Goal: Book appointment/travel/reservation

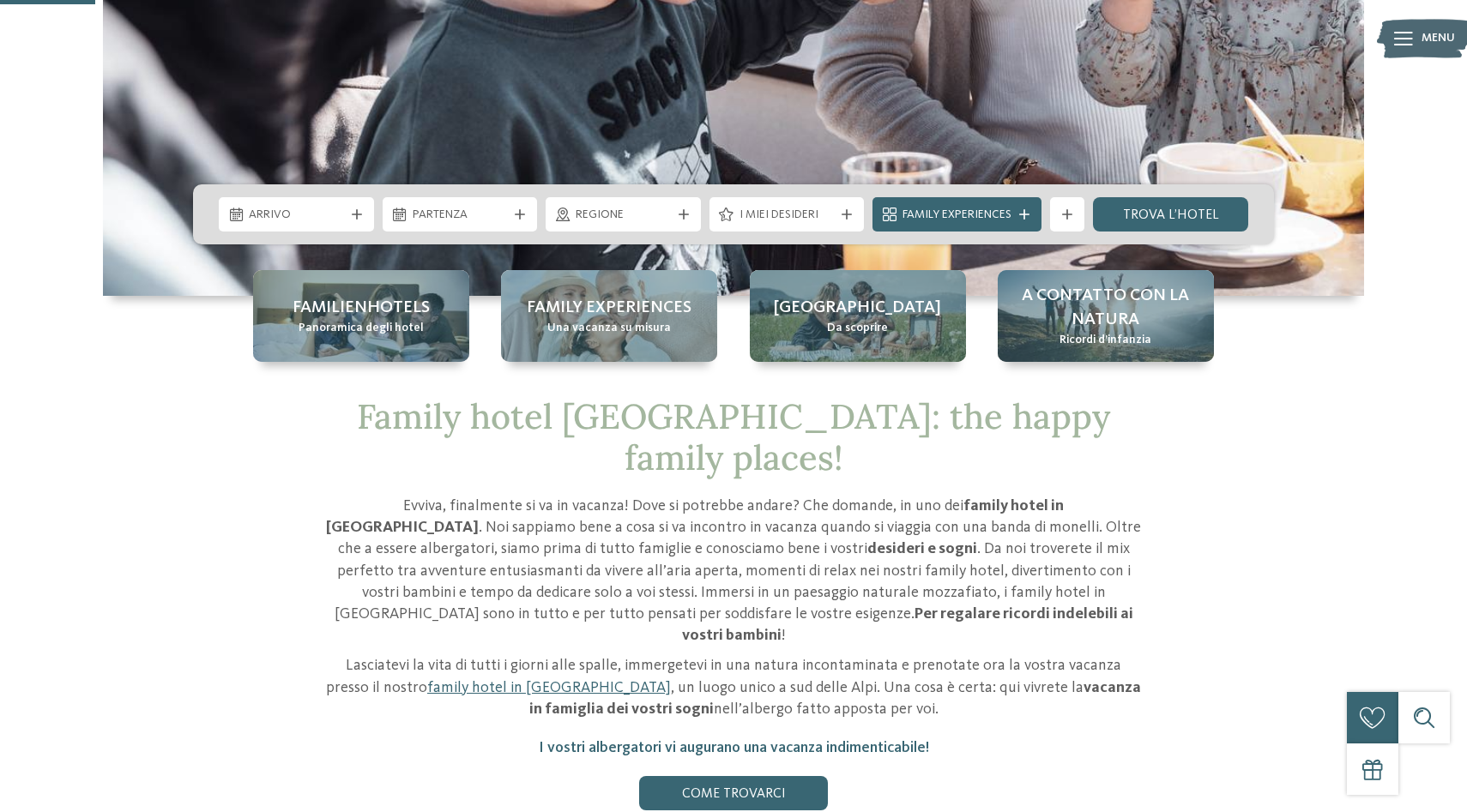
scroll to position [480, 0]
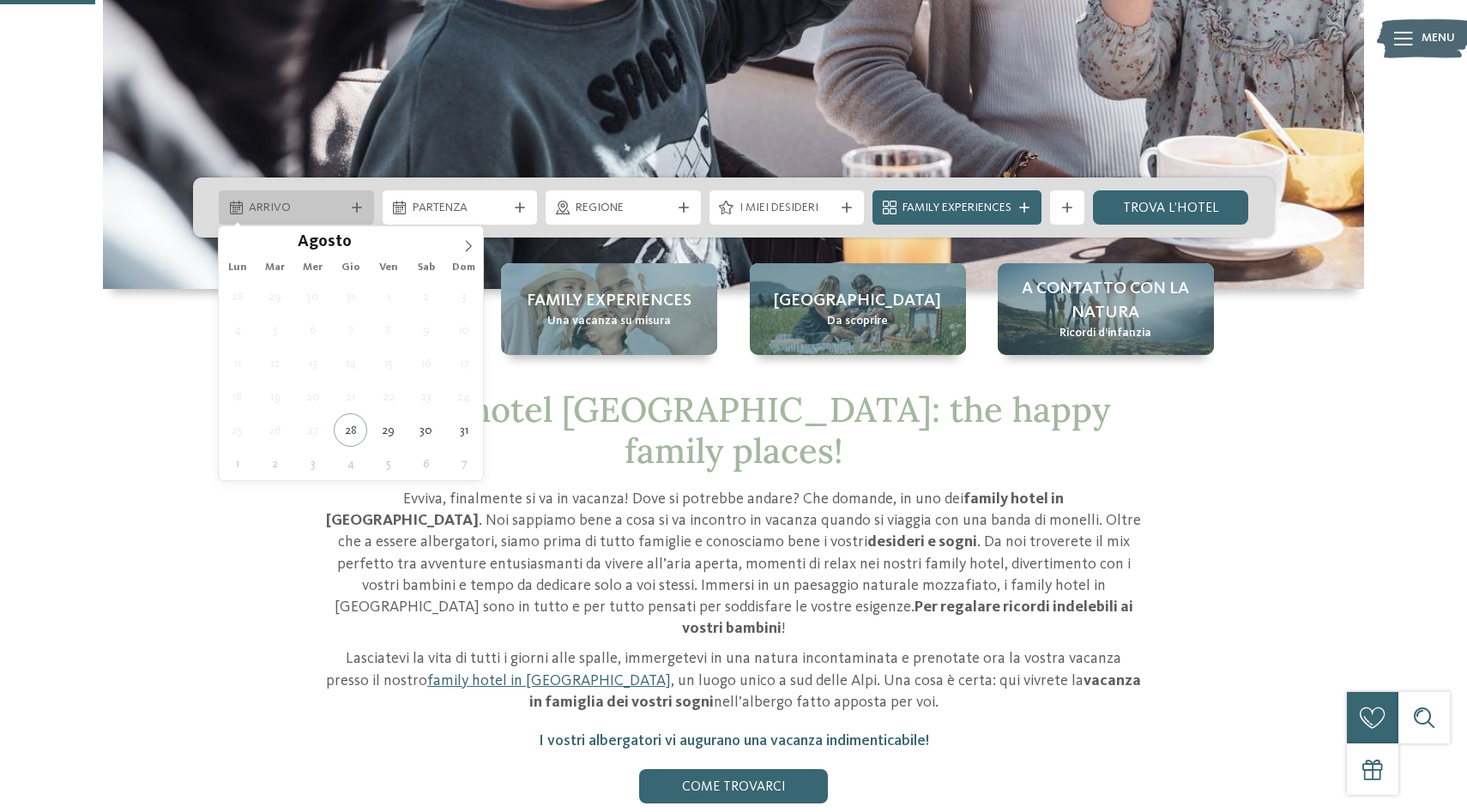
click at [348, 207] on div at bounding box center [356, 207] width 17 height 10
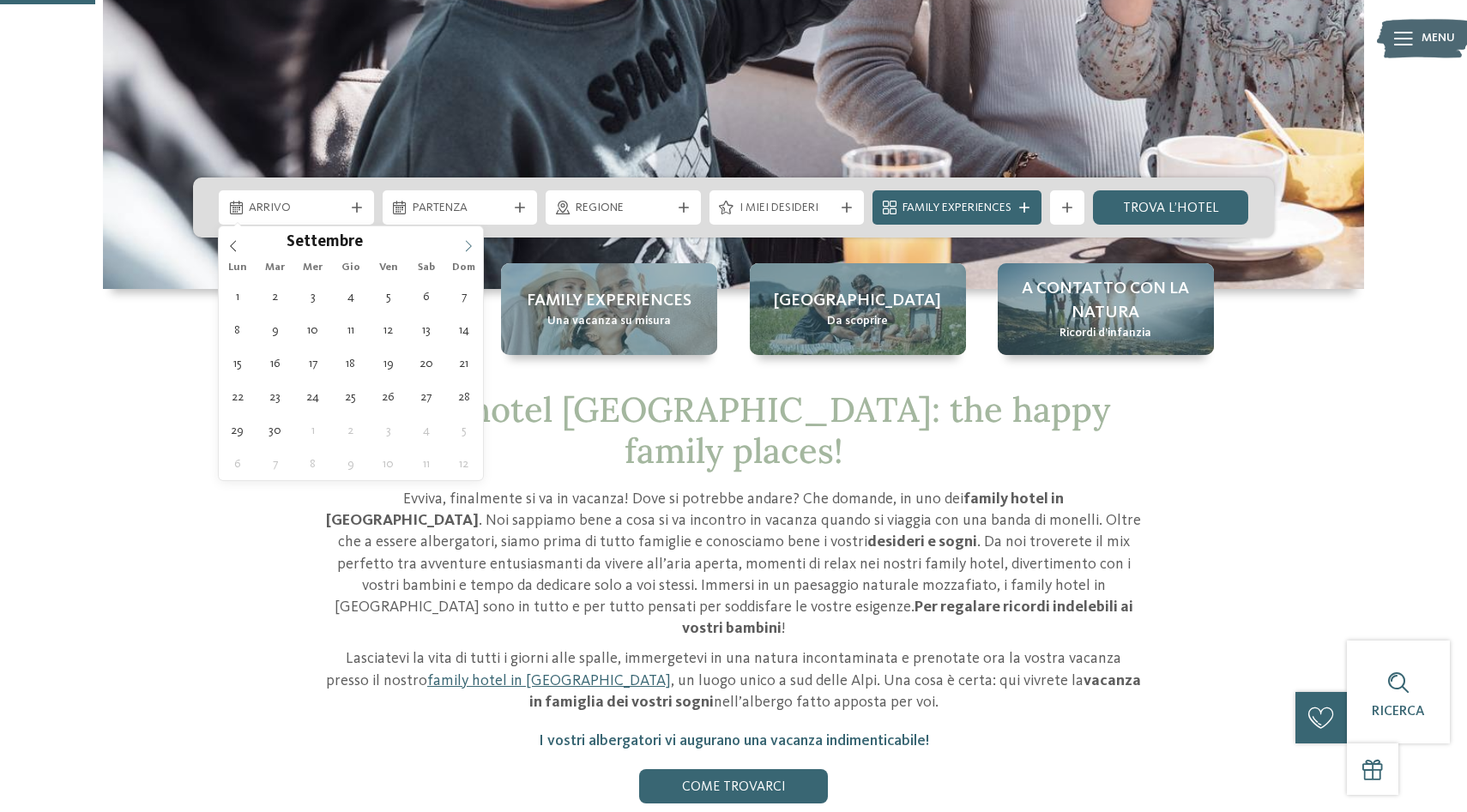
click at [470, 247] on icon at bounding box center [468, 245] width 12 height 12
type div "[DATE]"
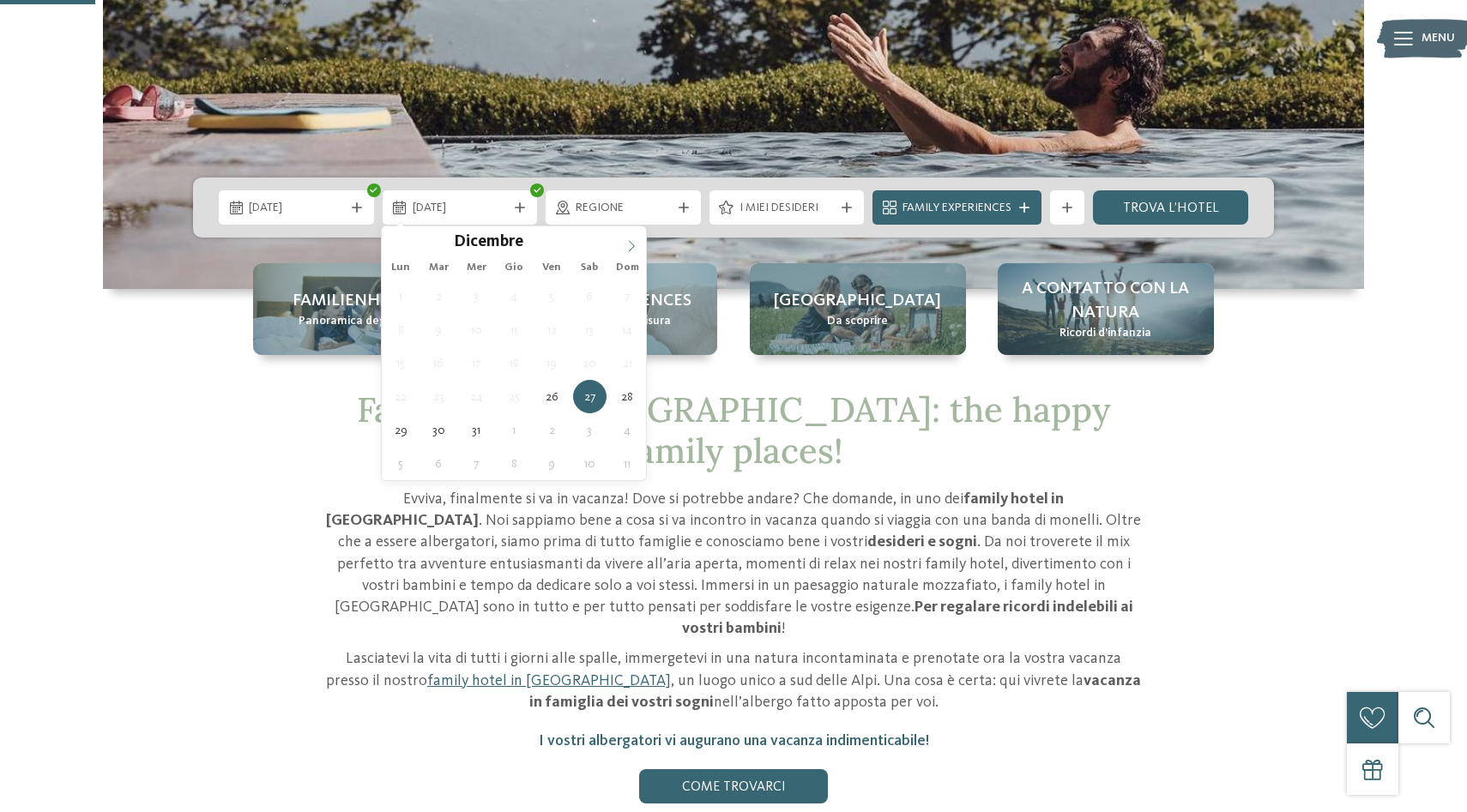
type input "****"
click at [631, 251] on icon at bounding box center [631, 245] width 12 height 12
type div "[DATE]"
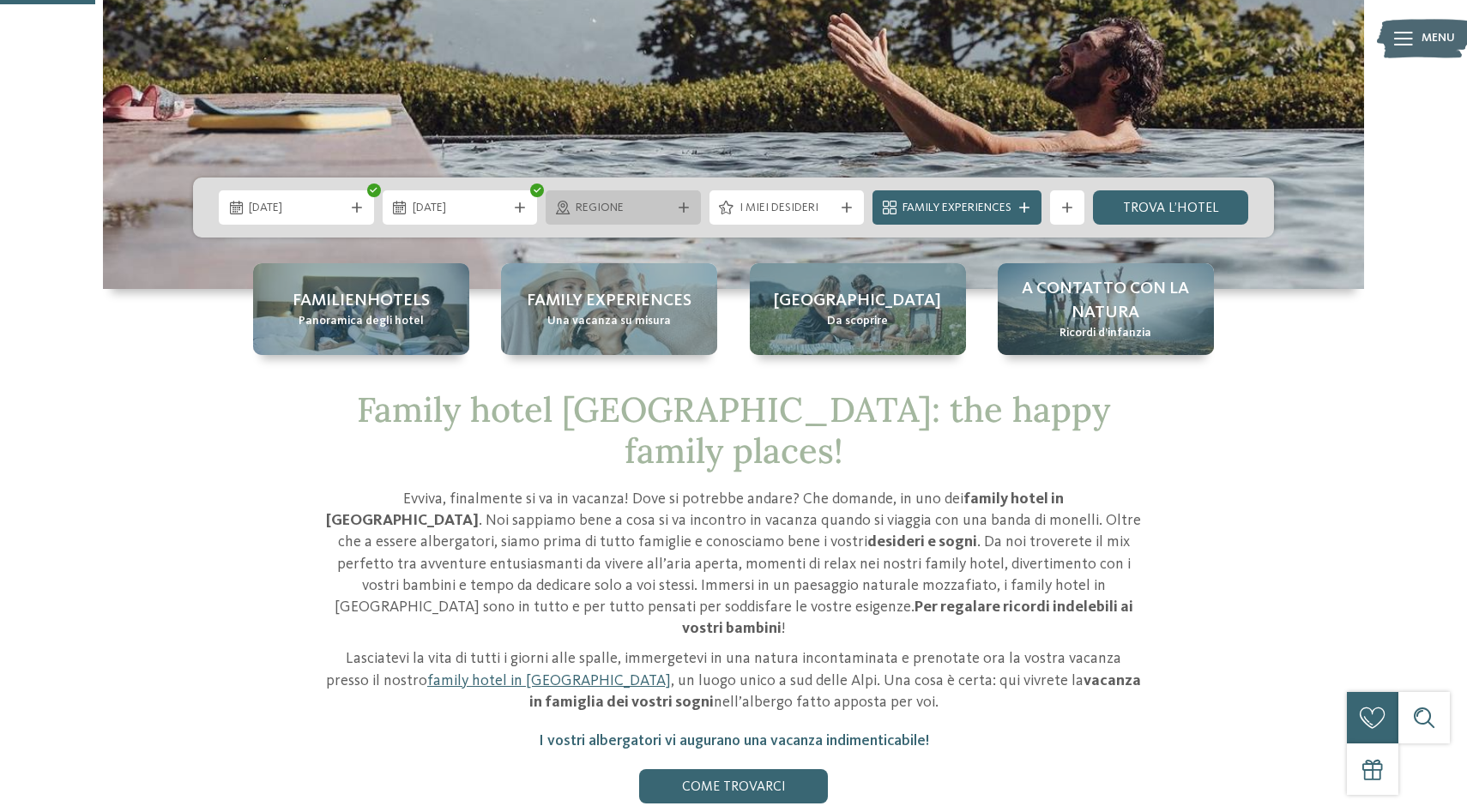
click at [685, 206] on icon at bounding box center [683, 207] width 10 height 10
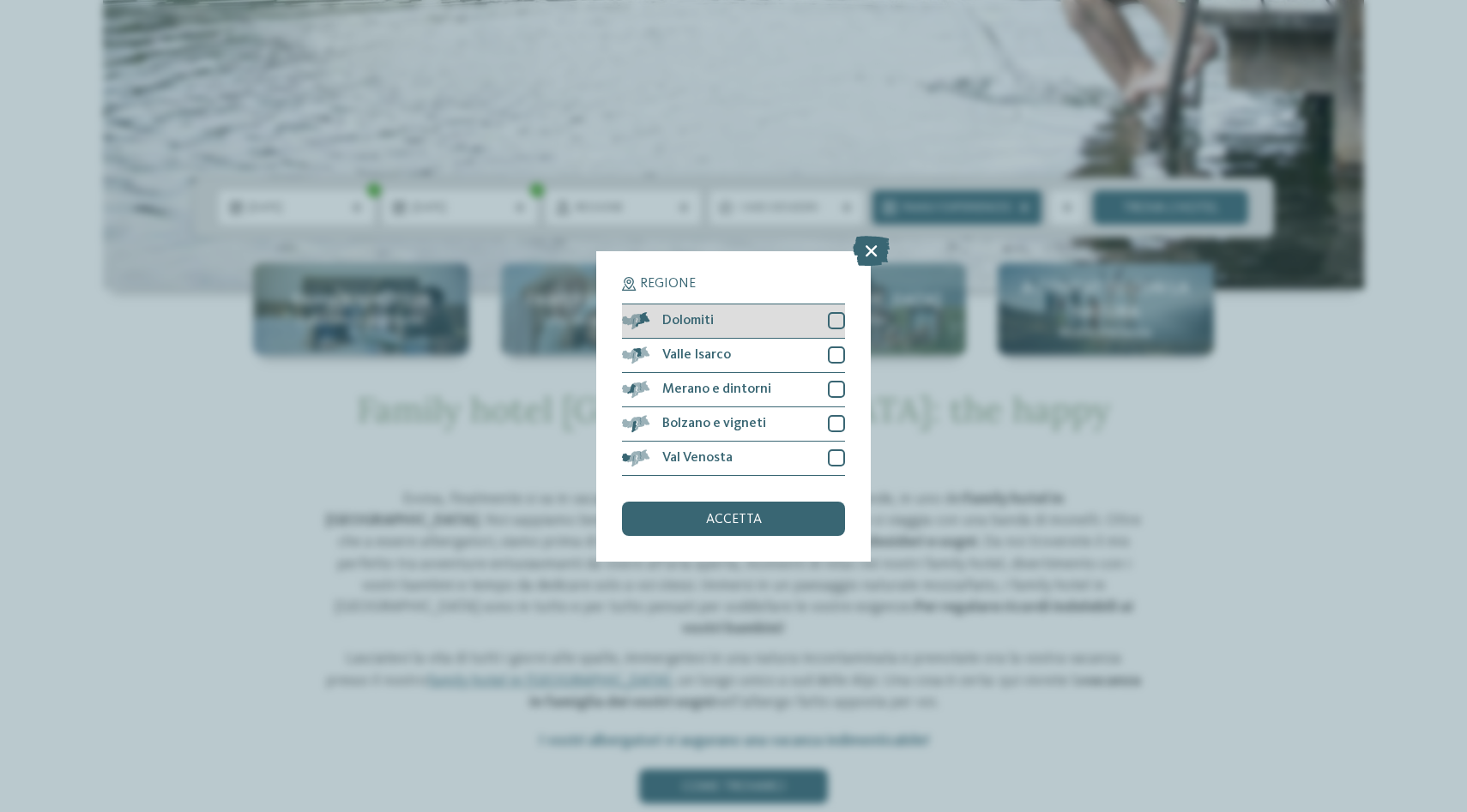
click at [834, 323] on div at bounding box center [836, 321] width 17 height 17
click at [796, 529] on div "accetta" at bounding box center [733, 518] width 223 height 34
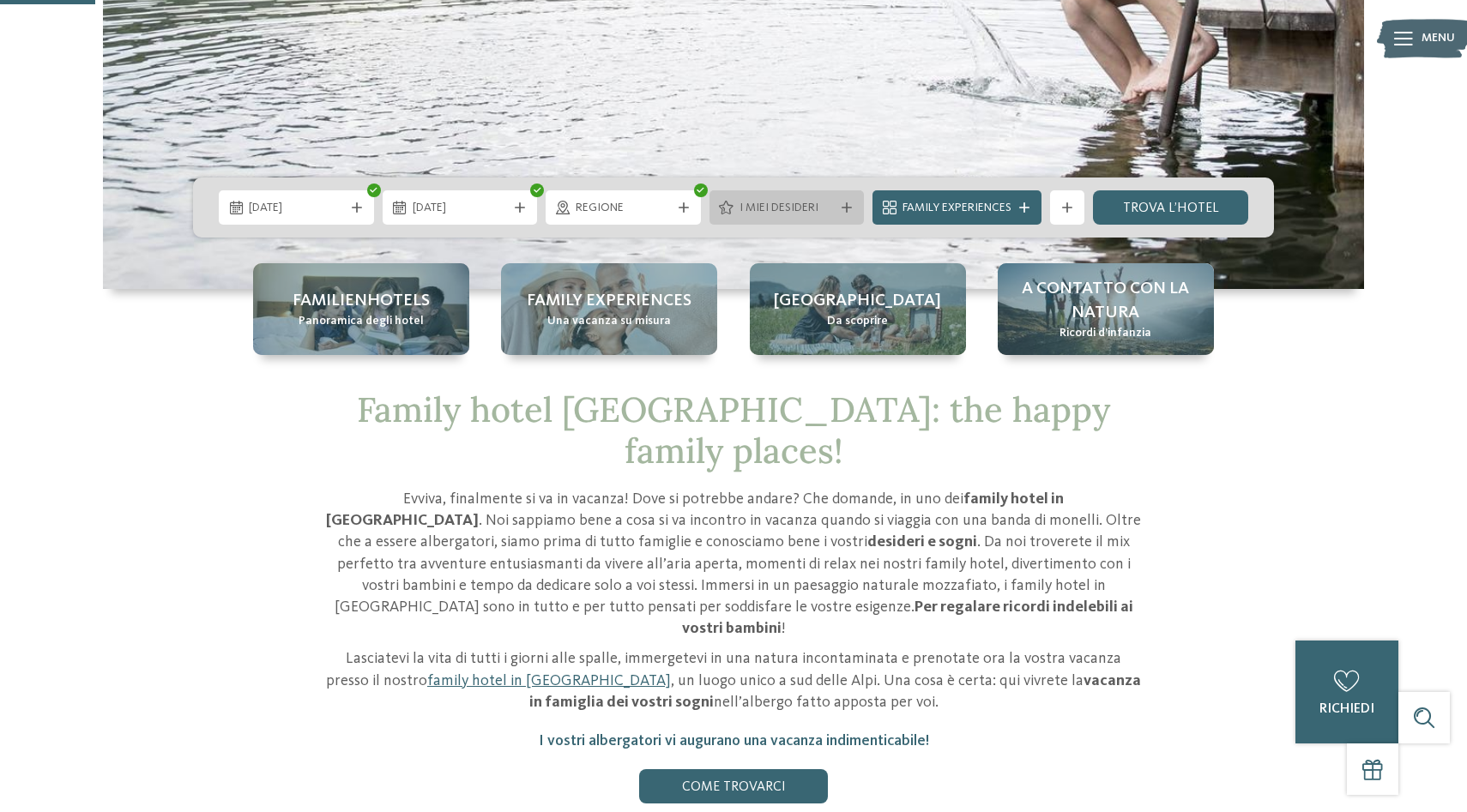
click at [845, 197] on div "I miei desideri" at bounding box center [786, 208] width 155 height 34
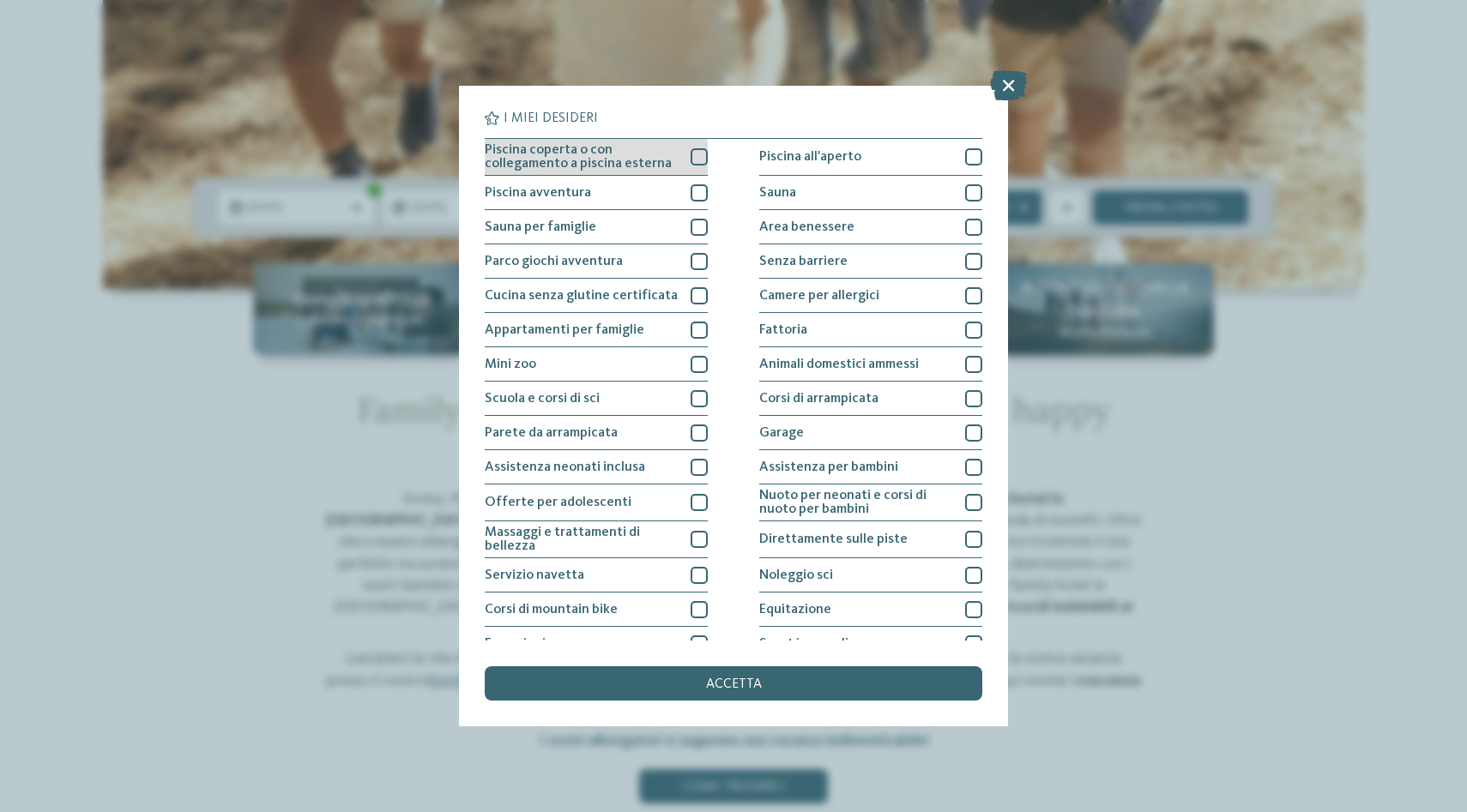
click at [700, 152] on div at bounding box center [699, 157] width 17 height 17
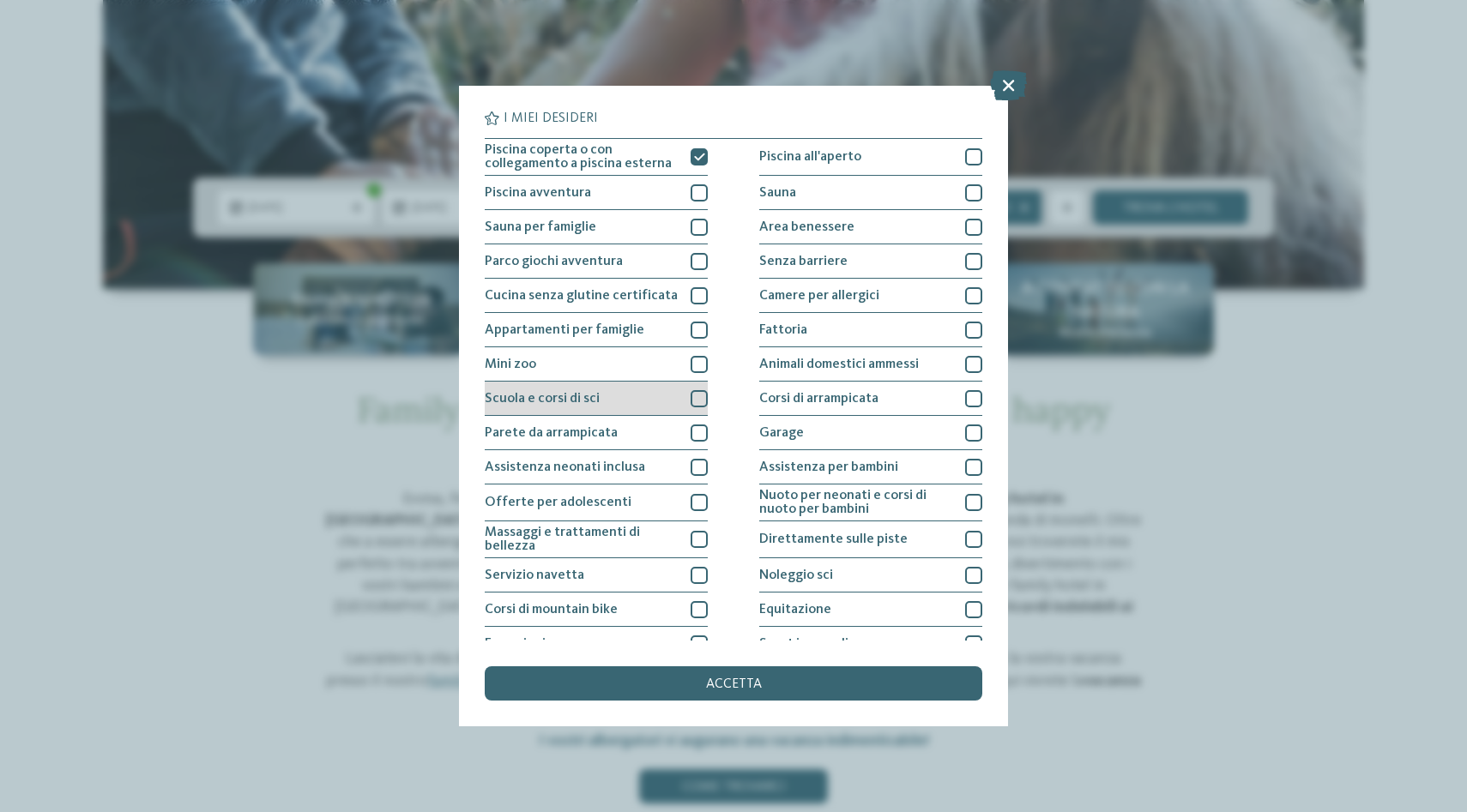
click at [691, 398] on div at bounding box center [699, 398] width 17 height 17
click at [916, 578] on div "Noleggio sci" at bounding box center [871, 576] width 223 height 34
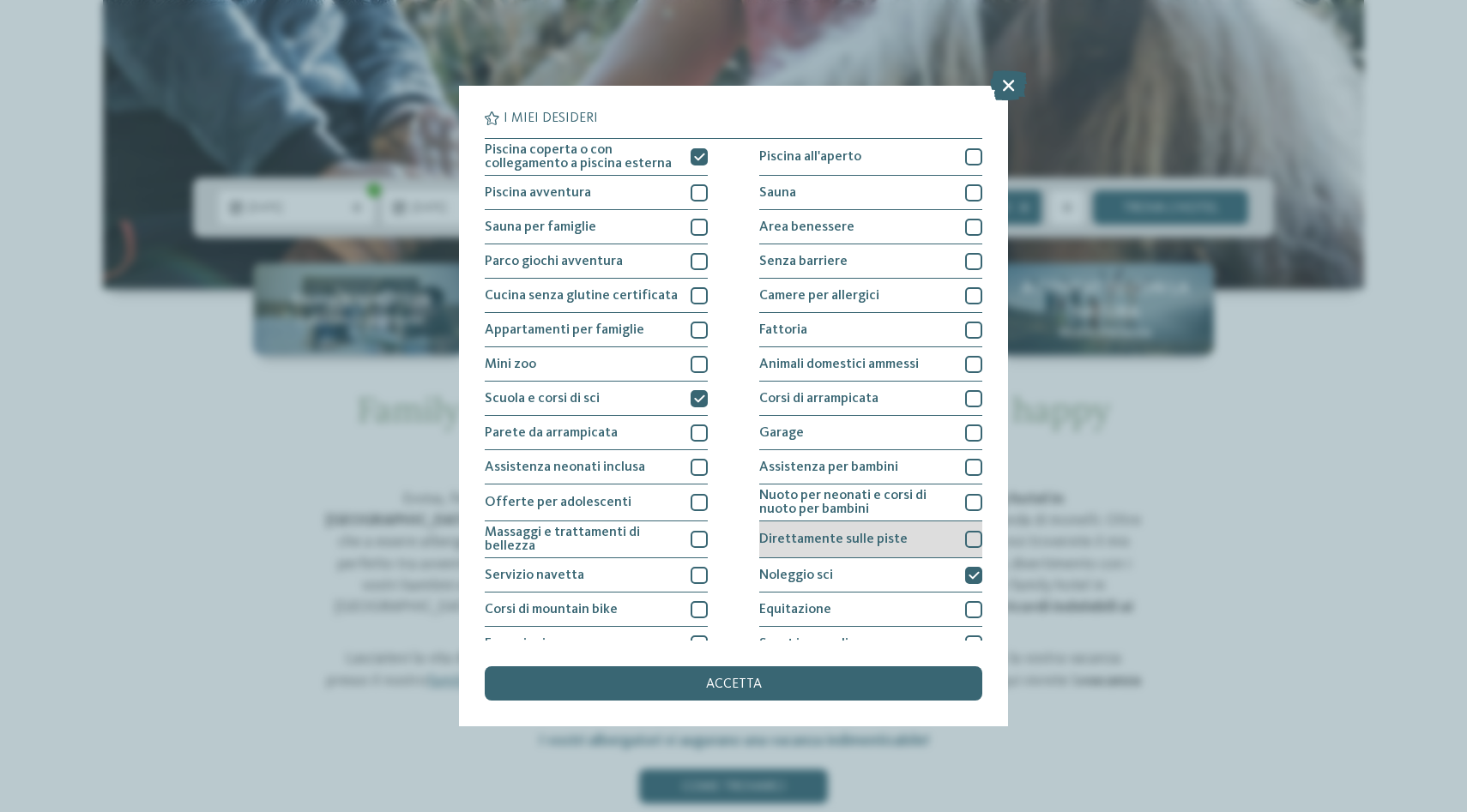
click at [942, 551] on div "Direttamente sulle piste" at bounding box center [871, 539] width 223 height 37
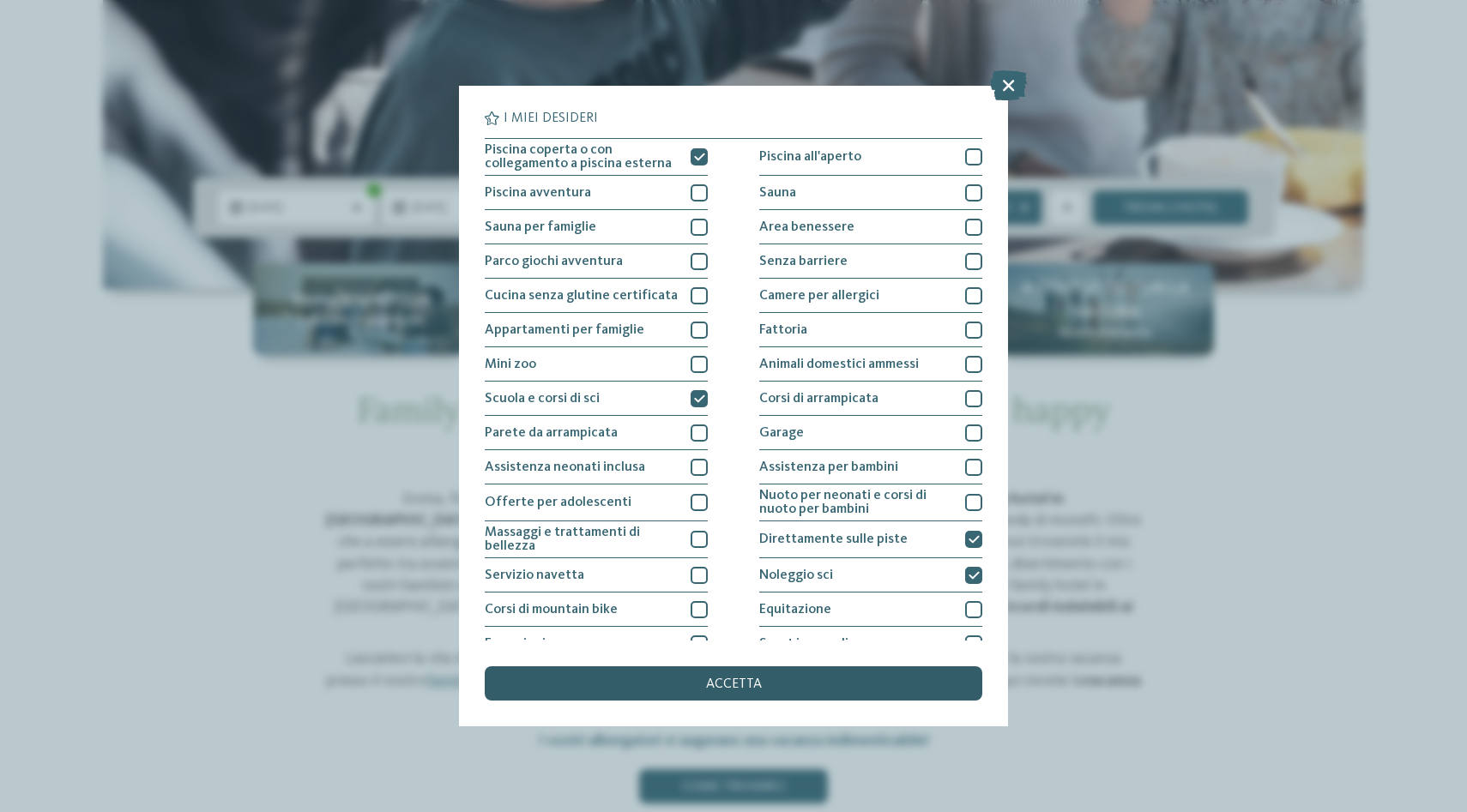
click at [833, 680] on div "accetta" at bounding box center [734, 683] width 498 height 34
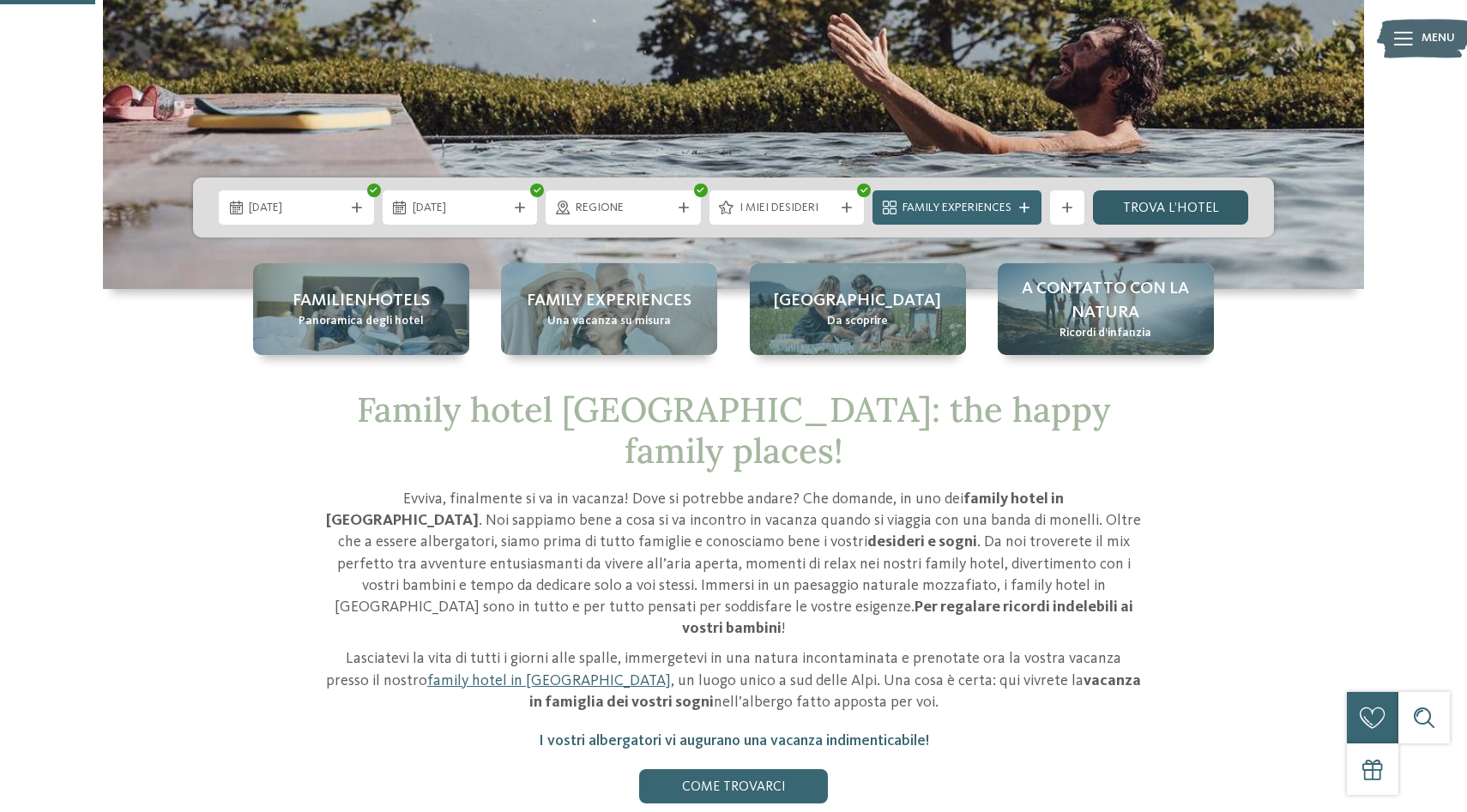
click at [1160, 210] on link "trova l’hotel" at bounding box center [1170, 208] width 155 height 34
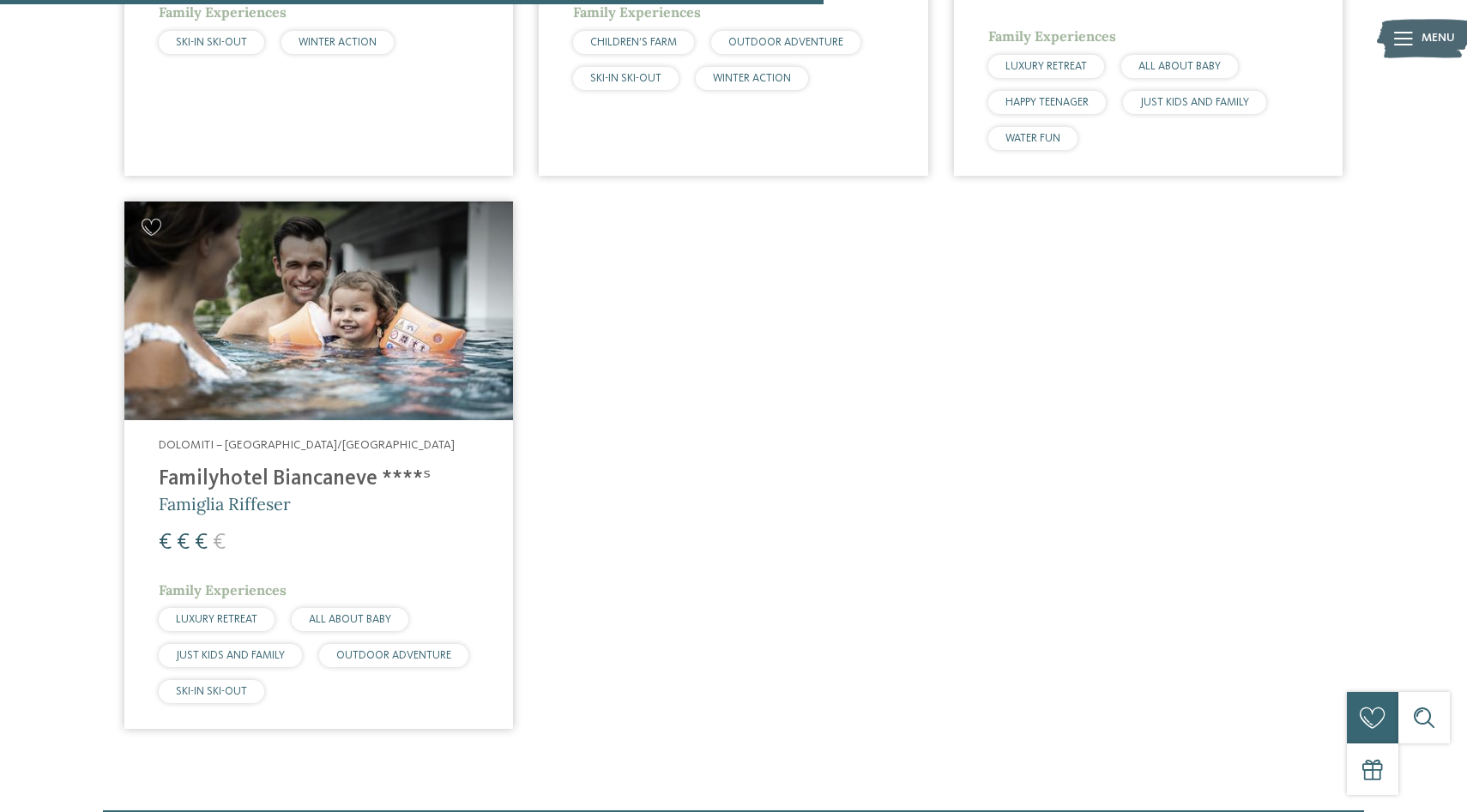
scroll to position [1188, 0]
